Goal: Task Accomplishment & Management: Use online tool/utility

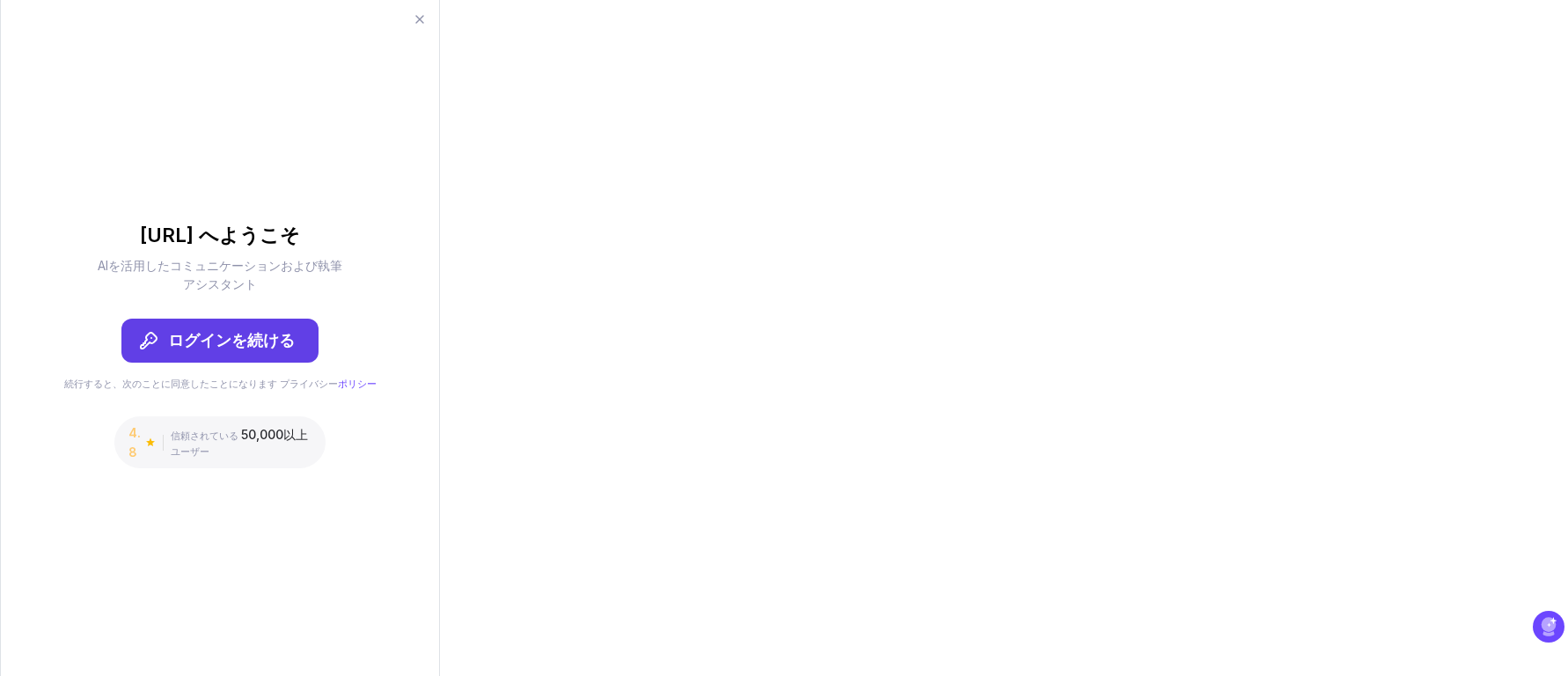
type input "ren"
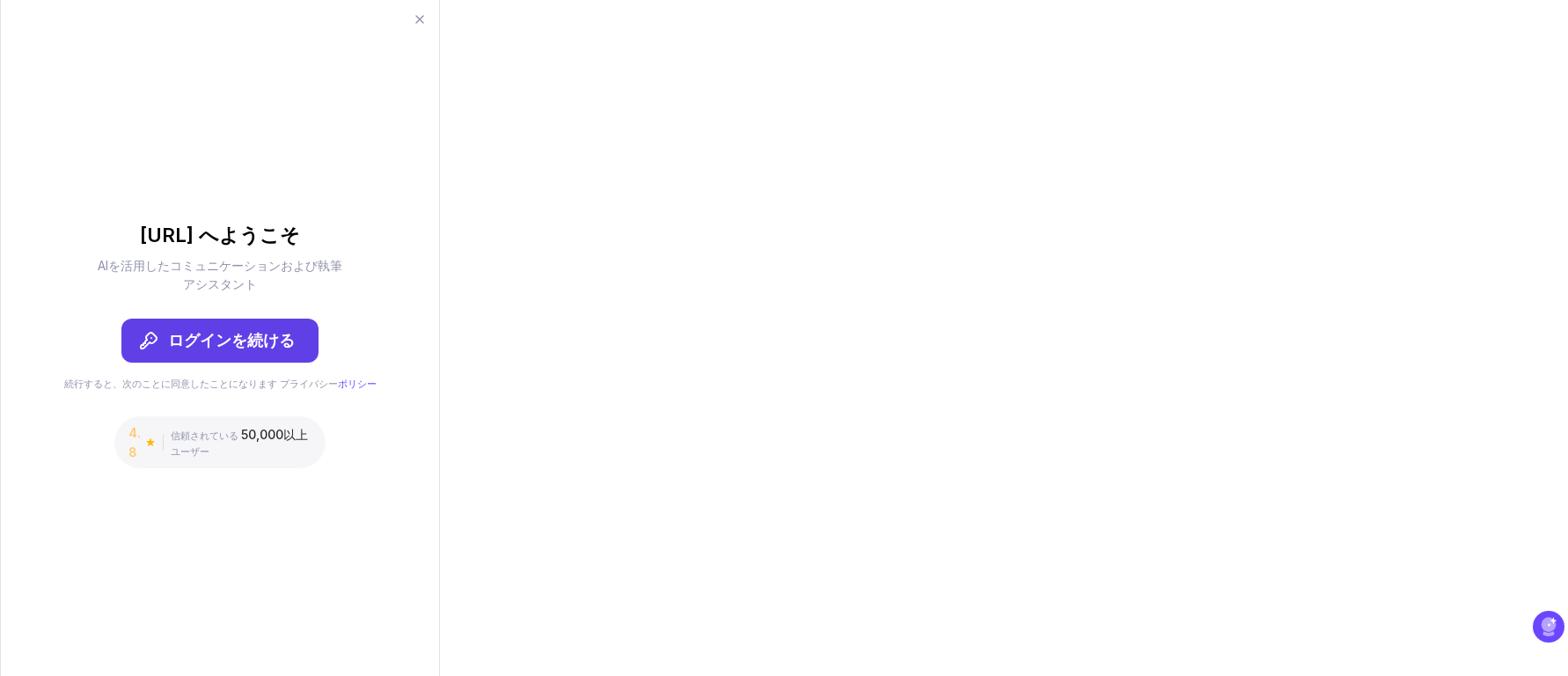
type input "なし"
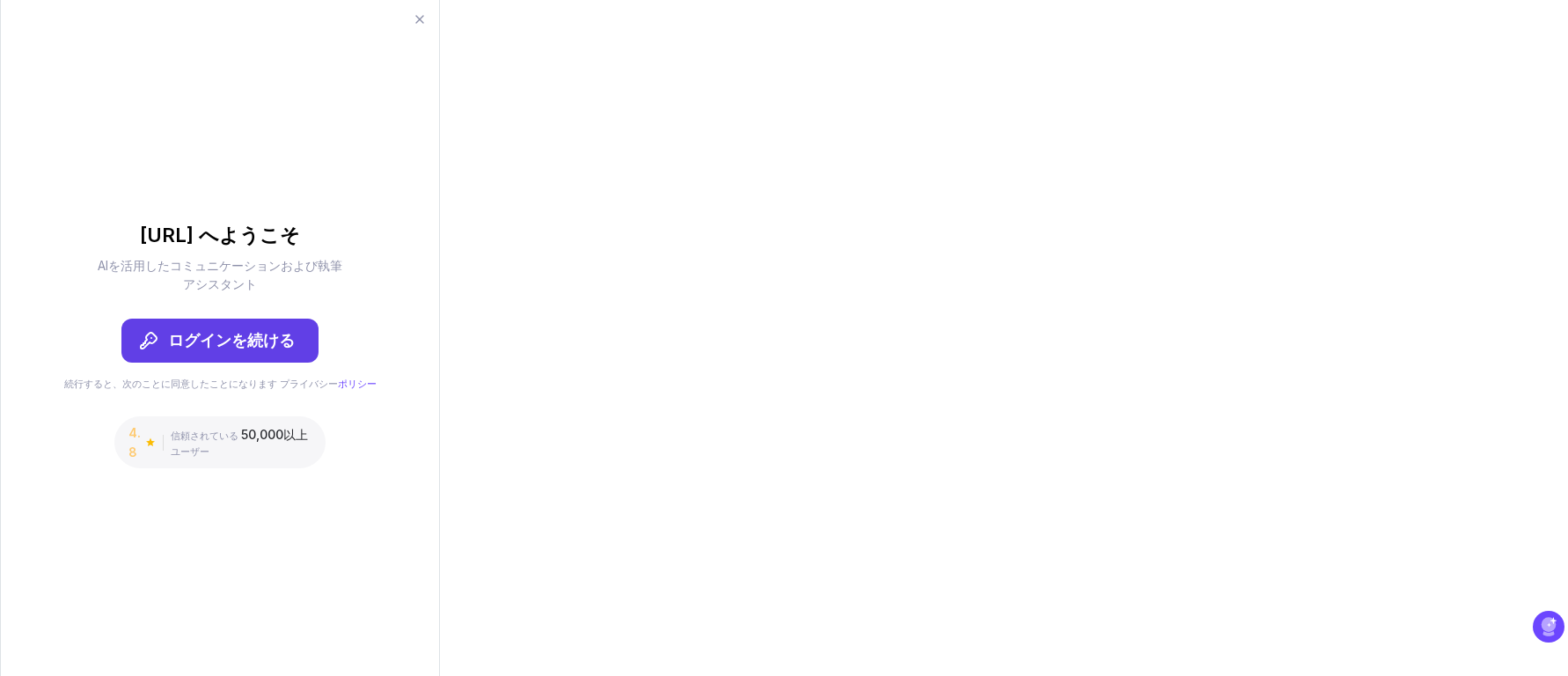
type input "UUUM株式会社"
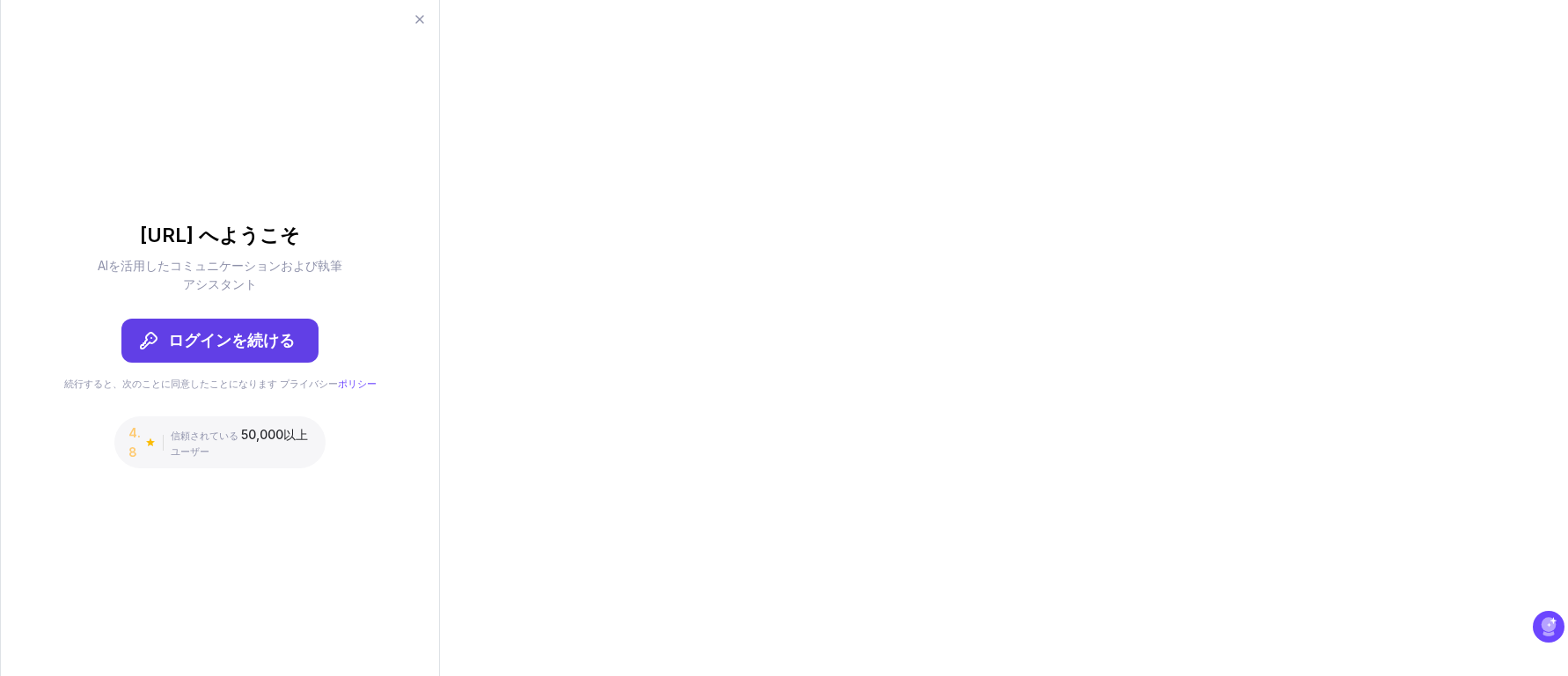
type input "え"
type input "edit"
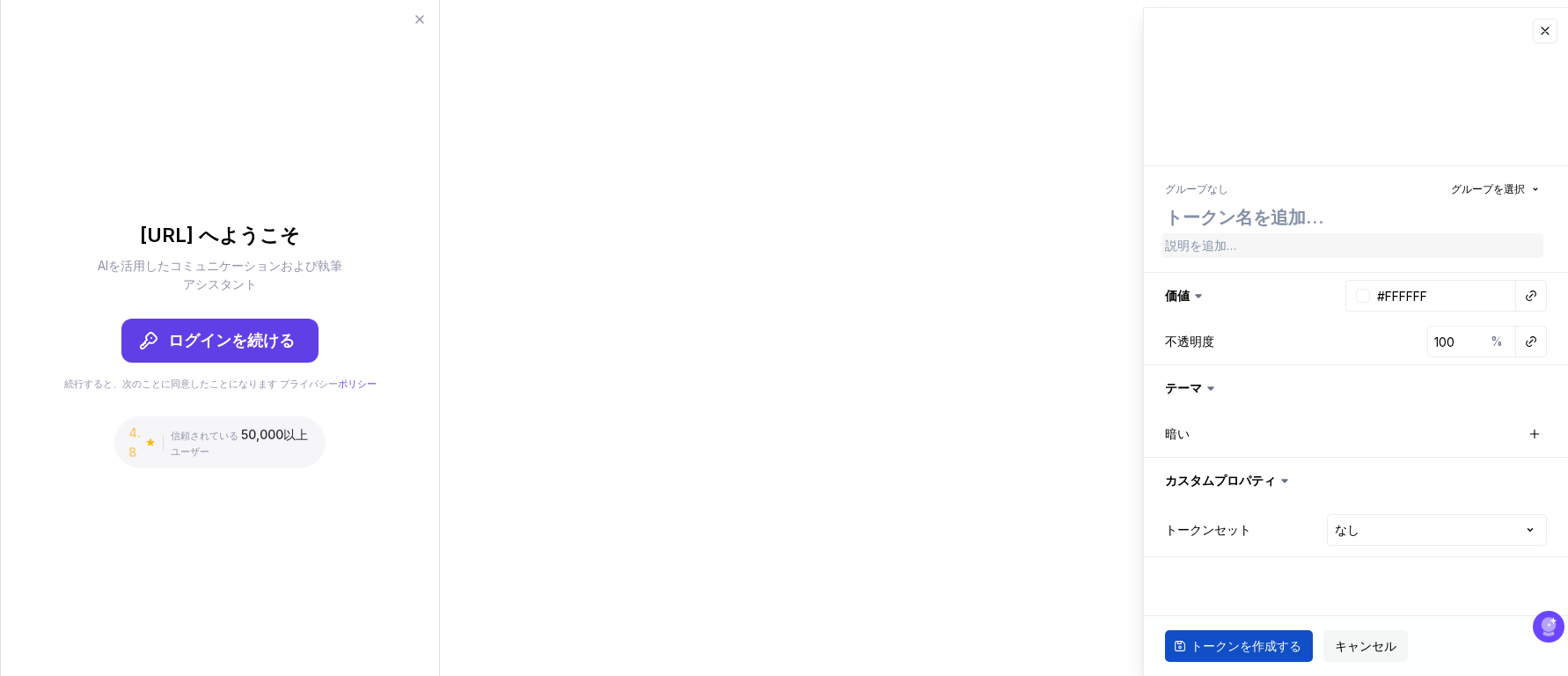
type textarea "*"
type textarea "s"
type textarea "*"
type textarea "sd"
type textarea "*"
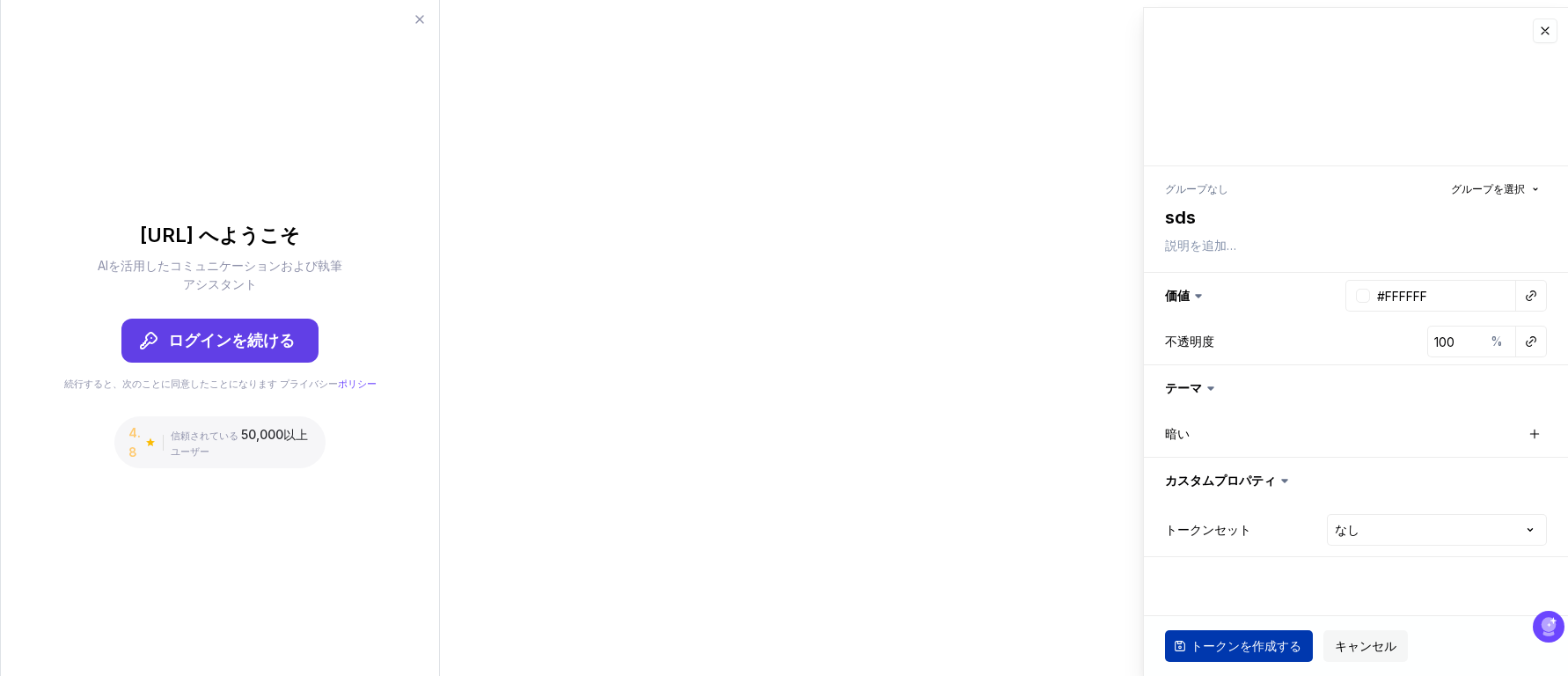
type textarea "sds"
click at [1280, 647] on font "トークンを作成する" at bounding box center [1246, 646] width 110 height 15
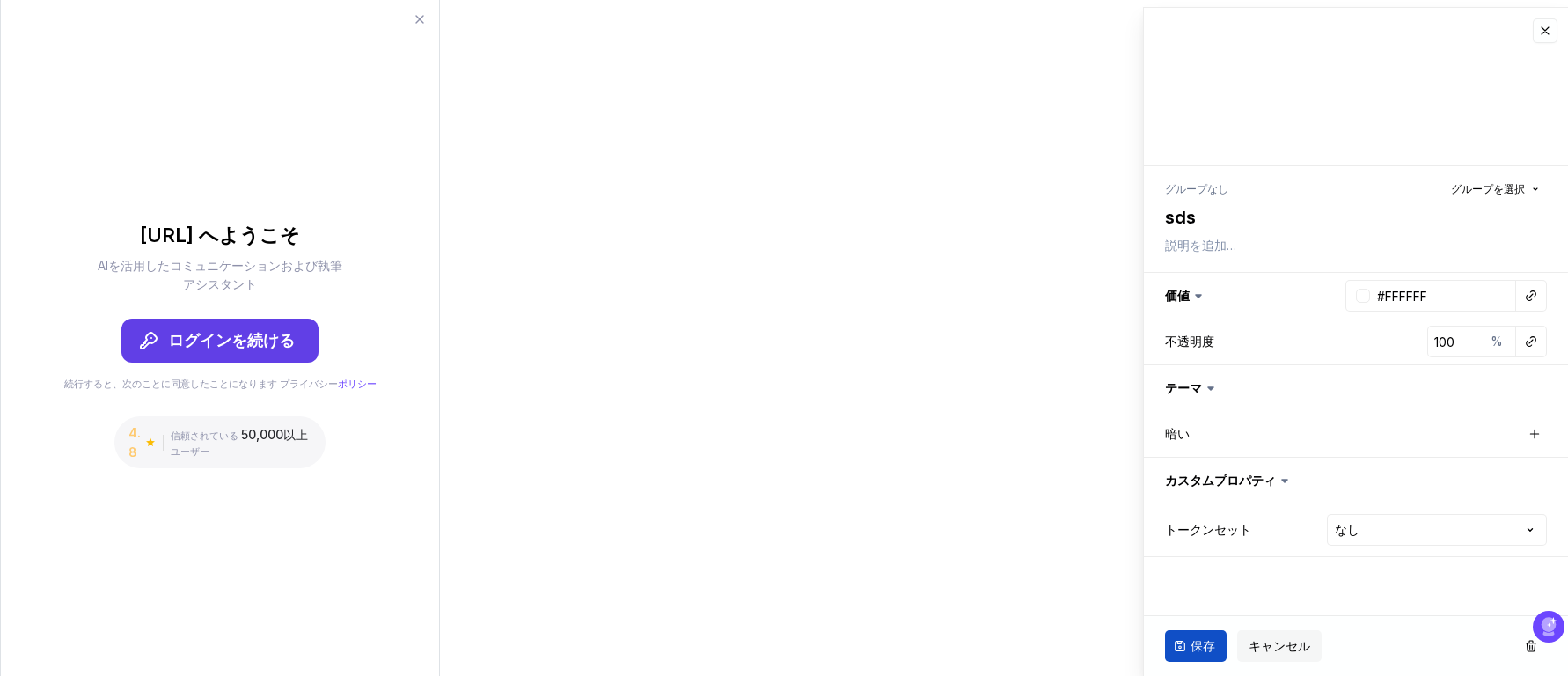
type textarea "*"
